Goal: Information Seeking & Learning: Learn about a topic

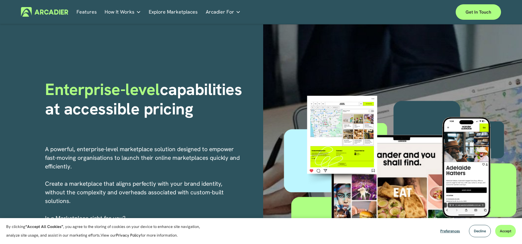
click at [184, 15] on link "Explore Marketplaces" at bounding box center [173, 12] width 49 height 10
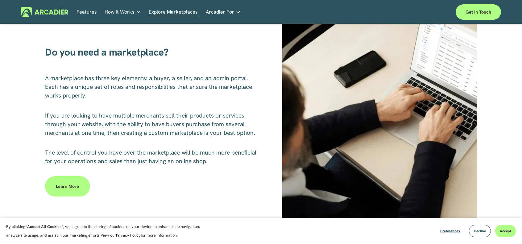
scroll to position [273, 0]
click at [172, 125] on span "If you are looking to have multiple merchants sell their products or services t…" at bounding box center [150, 123] width 210 height 25
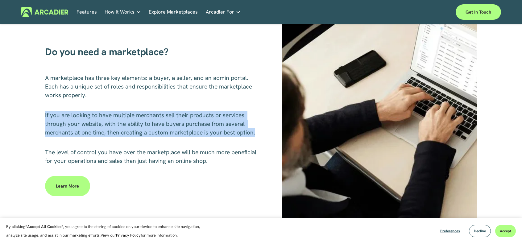
click at [172, 125] on span "If you are looking to have multiple merchants sell their products or services t…" at bounding box center [150, 123] width 210 height 25
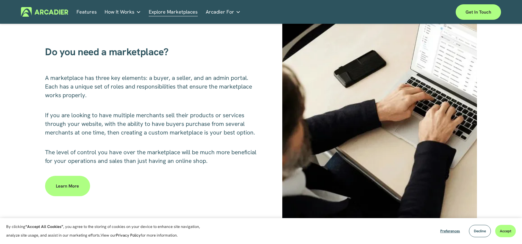
click at [169, 152] on span "The level of control you have over the marketplace will be much more beneficial…" at bounding box center [151, 156] width 213 height 16
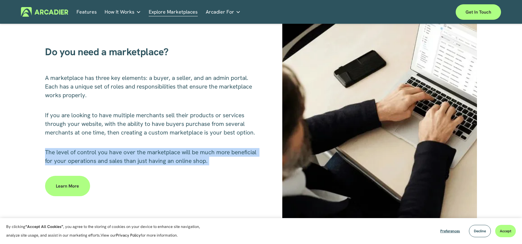
click at [169, 152] on span "The level of control you have over the marketplace will be much more beneficial…" at bounding box center [151, 156] width 213 height 16
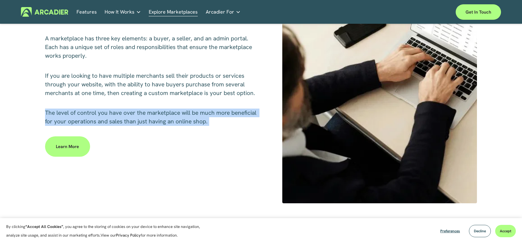
scroll to position [0, 0]
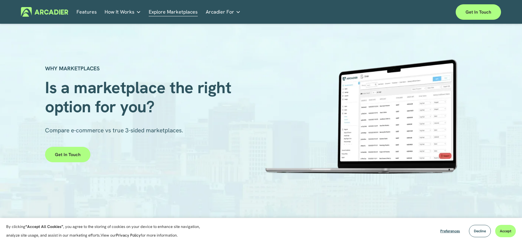
click at [0, 0] on link "Real Estate Whether you sell or rent out real estate, our marketplace tech seam…" at bounding box center [0, 0] width 0 height 0
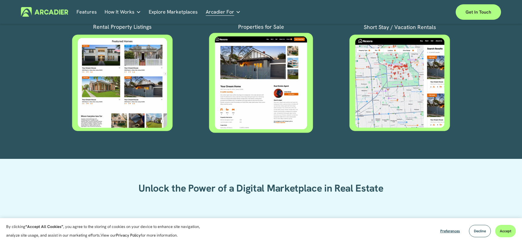
scroll to position [219, 0]
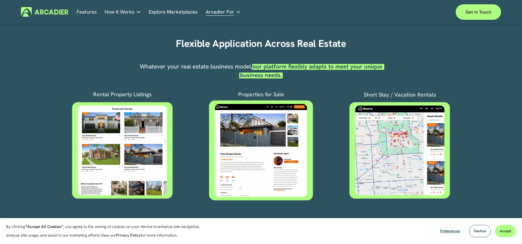
click at [82, 12] on link "Features" at bounding box center [87, 12] width 20 height 10
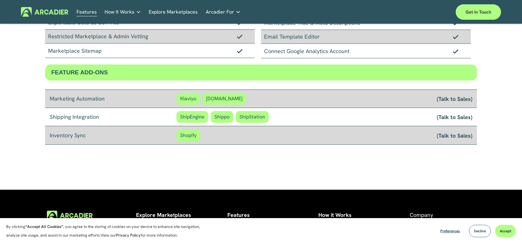
scroll to position [562, 0]
